Goal: Check status: Check status

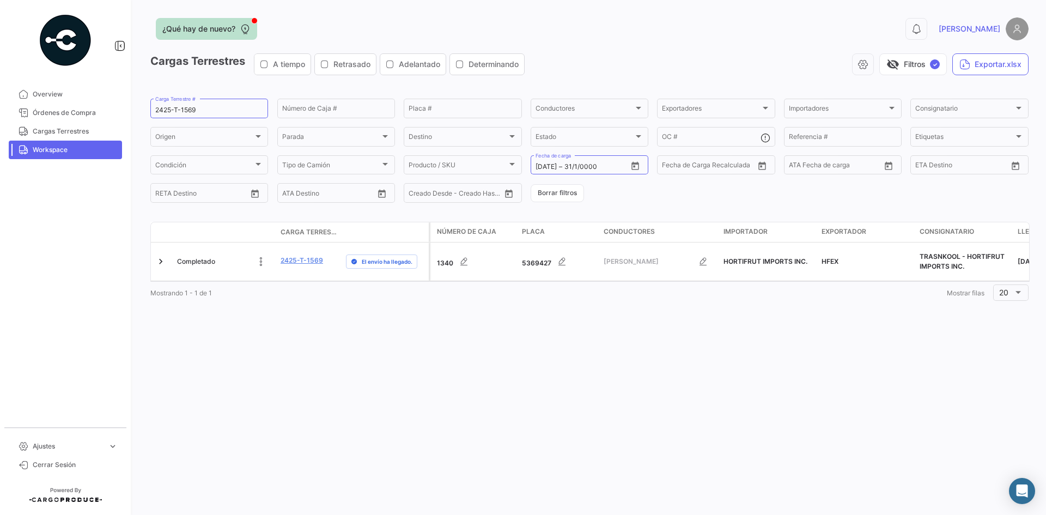
click at [253, 25] on button "¿Qué hay de nuevo?" at bounding box center [206, 29] width 101 height 22
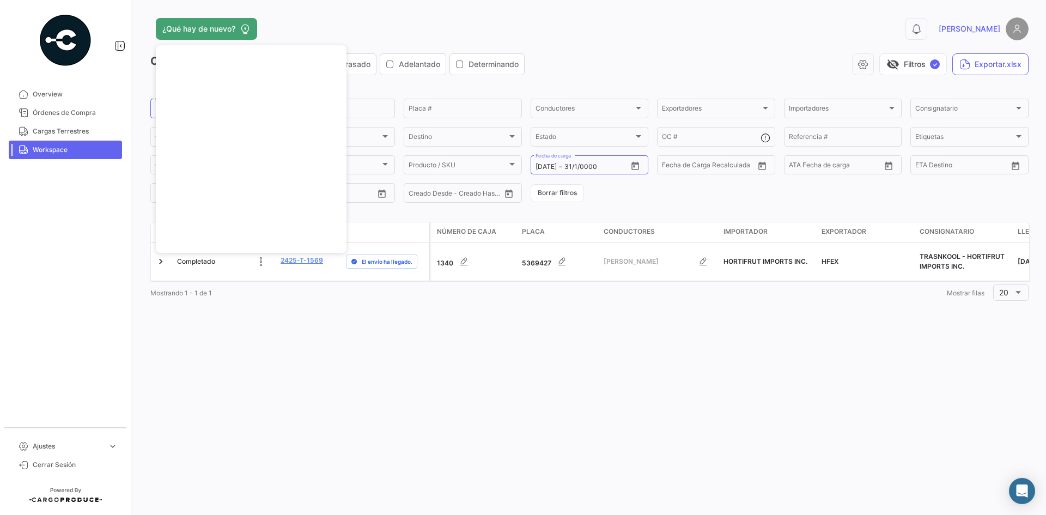
click at [293, 336] on div "¿Qué hay de nuevo? 0 [PERSON_NAME] Terrestres A tiempo Retrasado Adelantado Det…" at bounding box center [589, 257] width 913 height 515
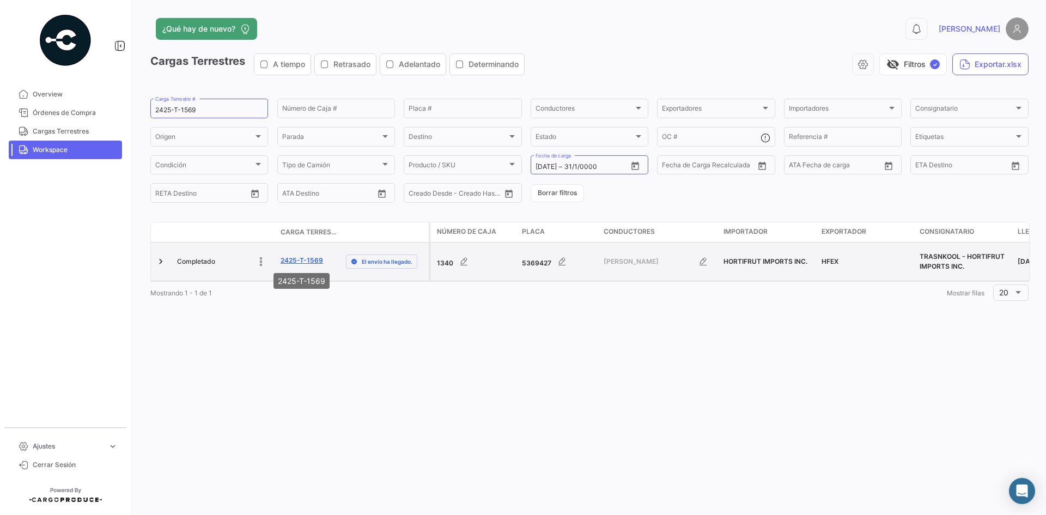
click at [300, 262] on link "2425-T-1569" at bounding box center [302, 261] width 43 height 10
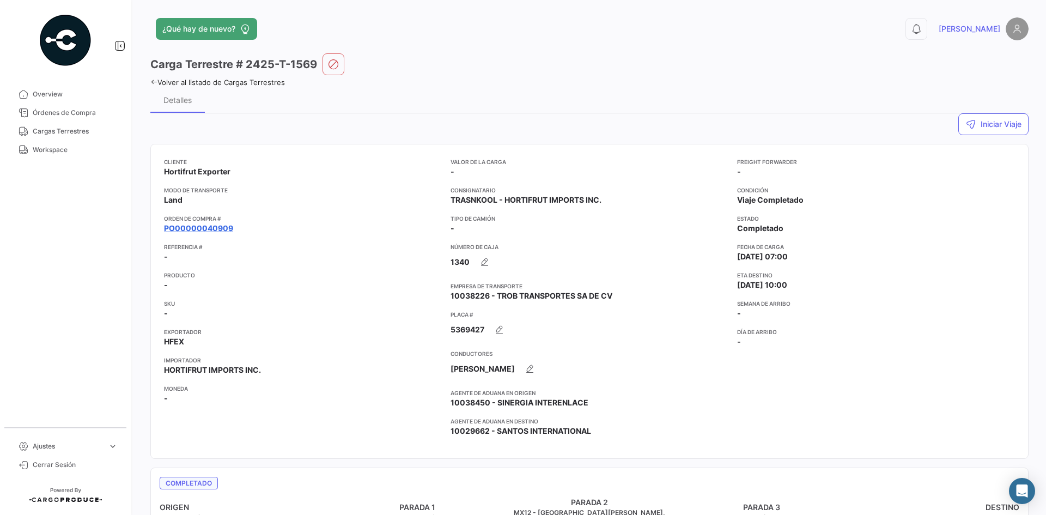
click at [214, 229] on link "PO00000040909" at bounding box center [198, 228] width 69 height 11
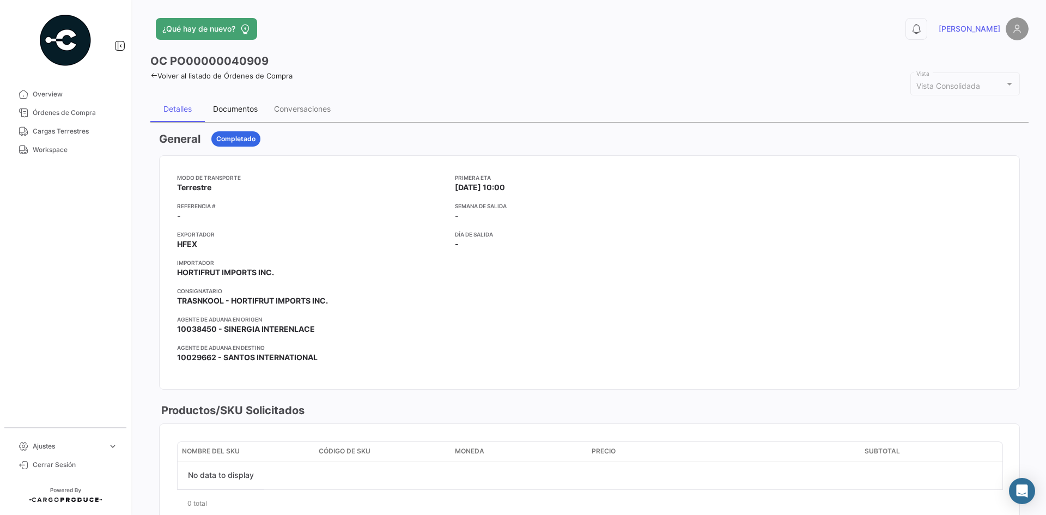
click at [221, 106] on div "Documentos" at bounding box center [235, 108] width 45 height 9
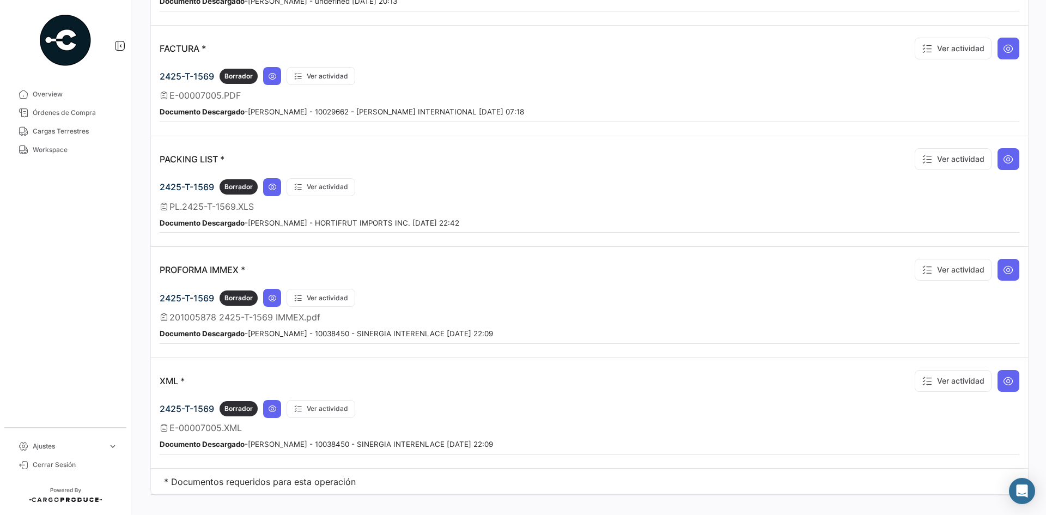
scroll to position [900, 0]
